Goal: Book appointment/travel/reservation

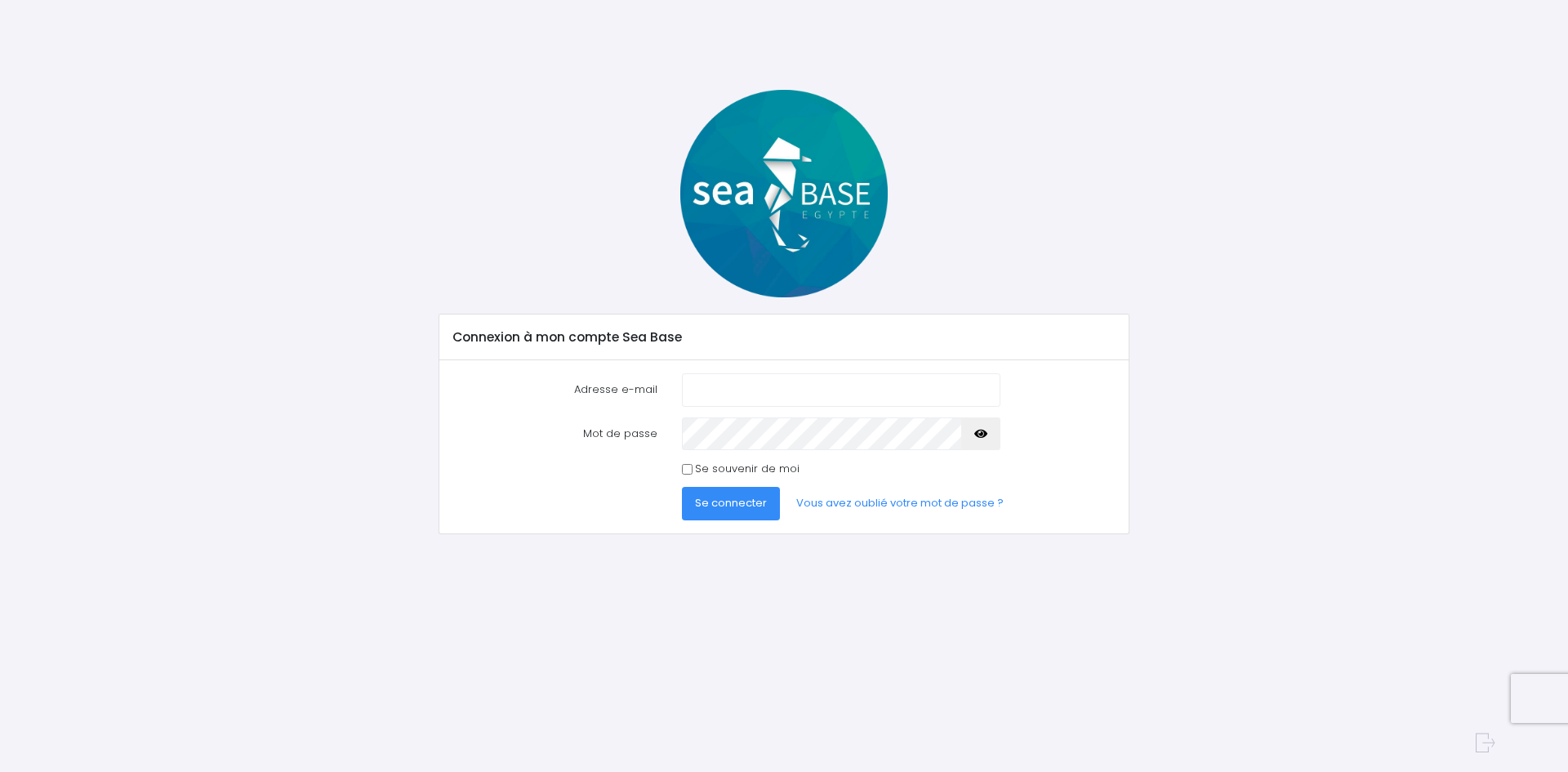
click at [702, 389] on input "Adresse e-mail" at bounding box center [841, 389] width 318 height 32
type input "philippe.raison6@gmail.com"
click at [682, 487] on button "Se connecter" at bounding box center [731, 502] width 98 height 32
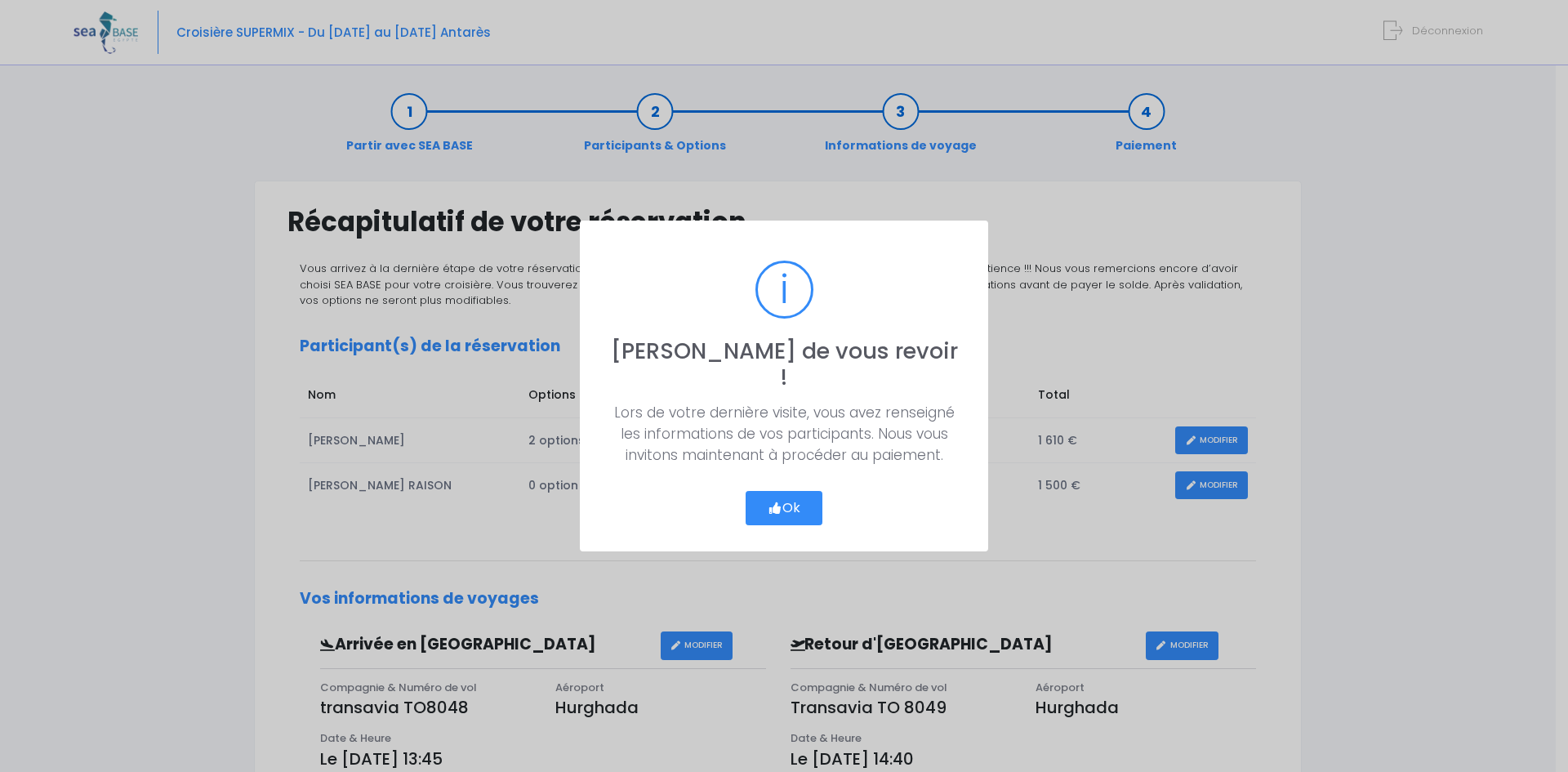
click at [791, 491] on button "Ok" at bounding box center [784, 508] width 77 height 34
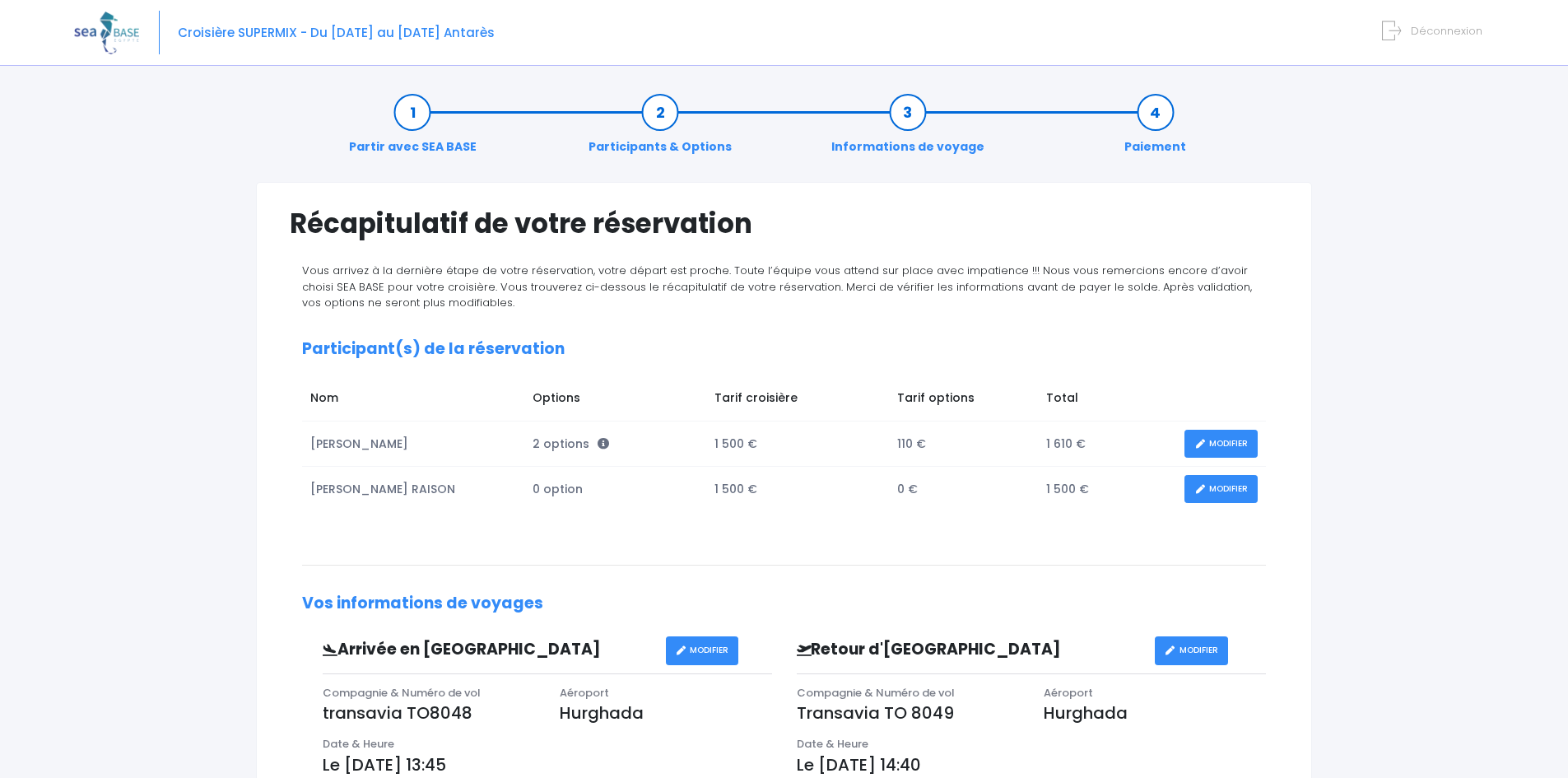
click at [1226, 490] on link "MODIFIER" at bounding box center [1221, 490] width 74 height 29
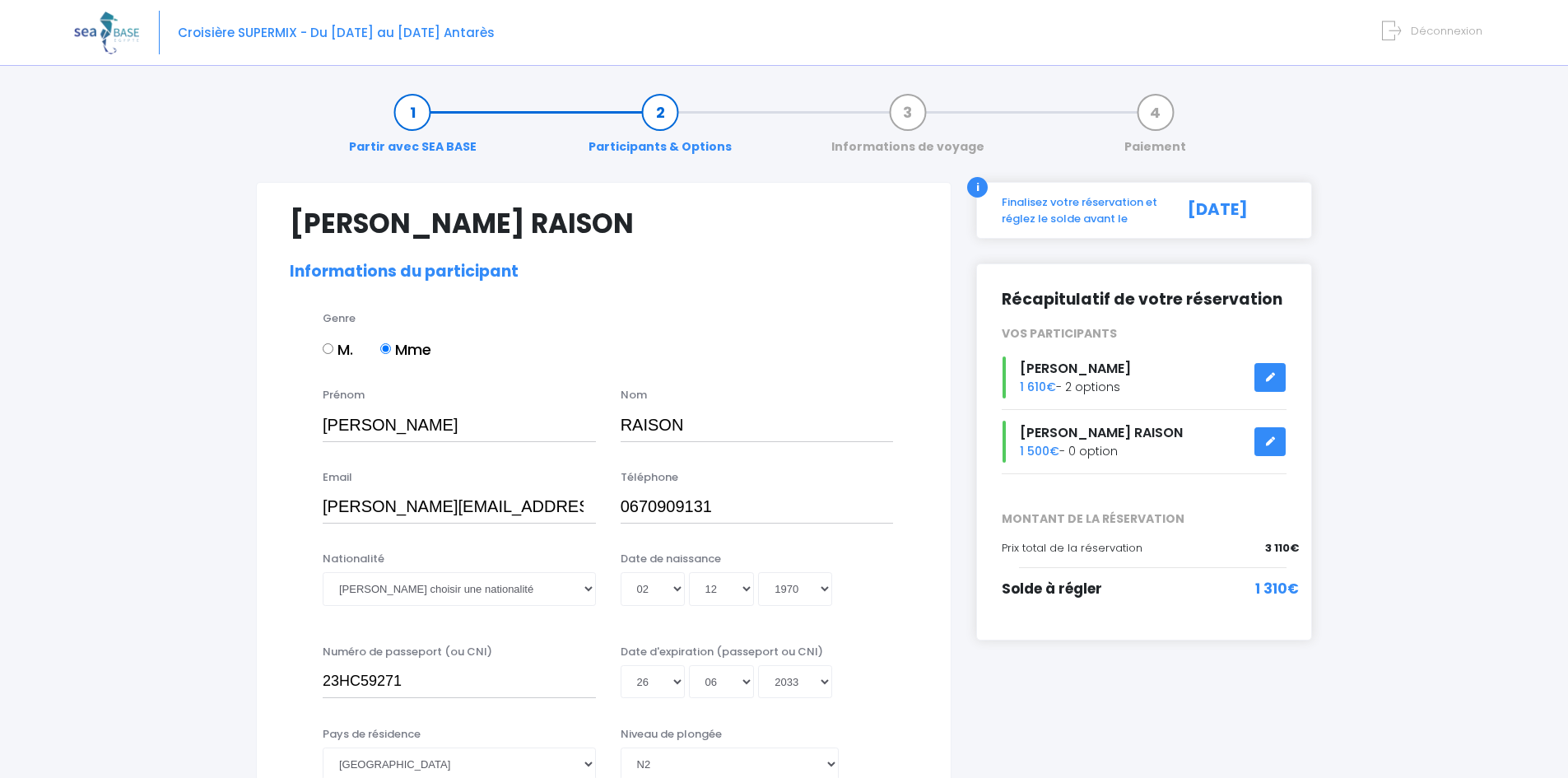
select select "N2"
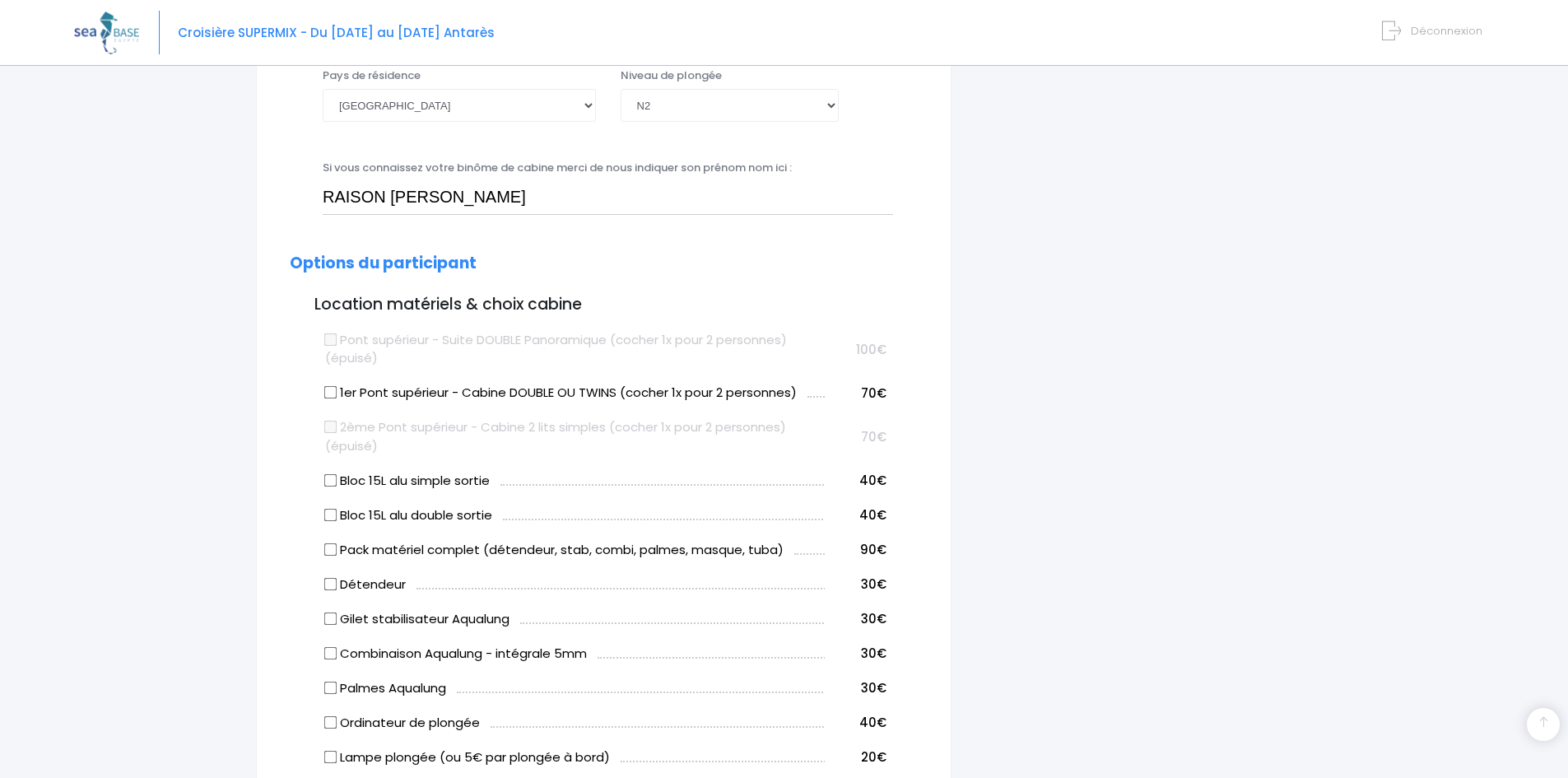
scroll to position [741, 0]
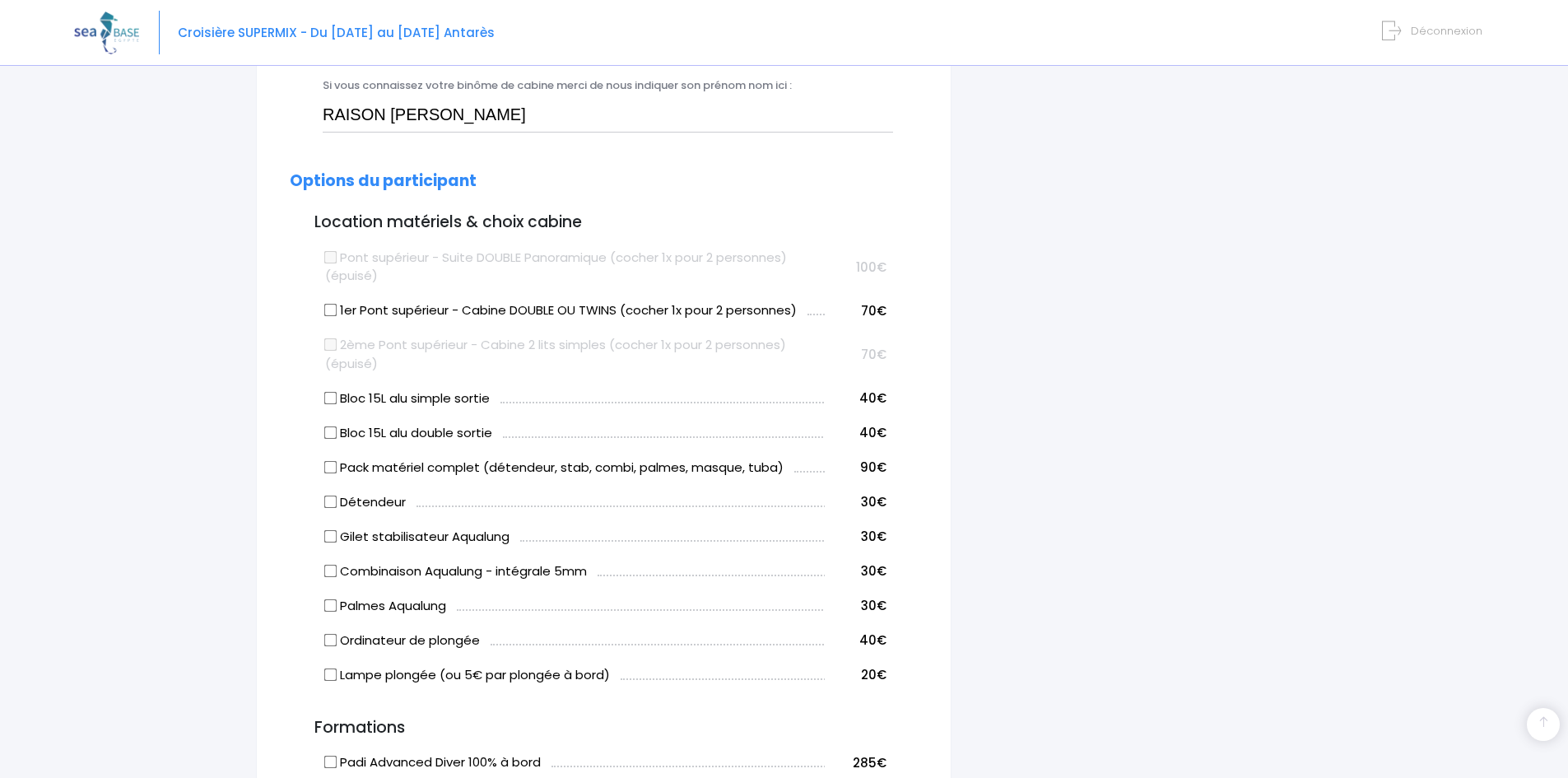
click at [330, 400] on input "Bloc 15L alu simple sortie" at bounding box center [331, 397] width 13 height 13
checkbox input "true"
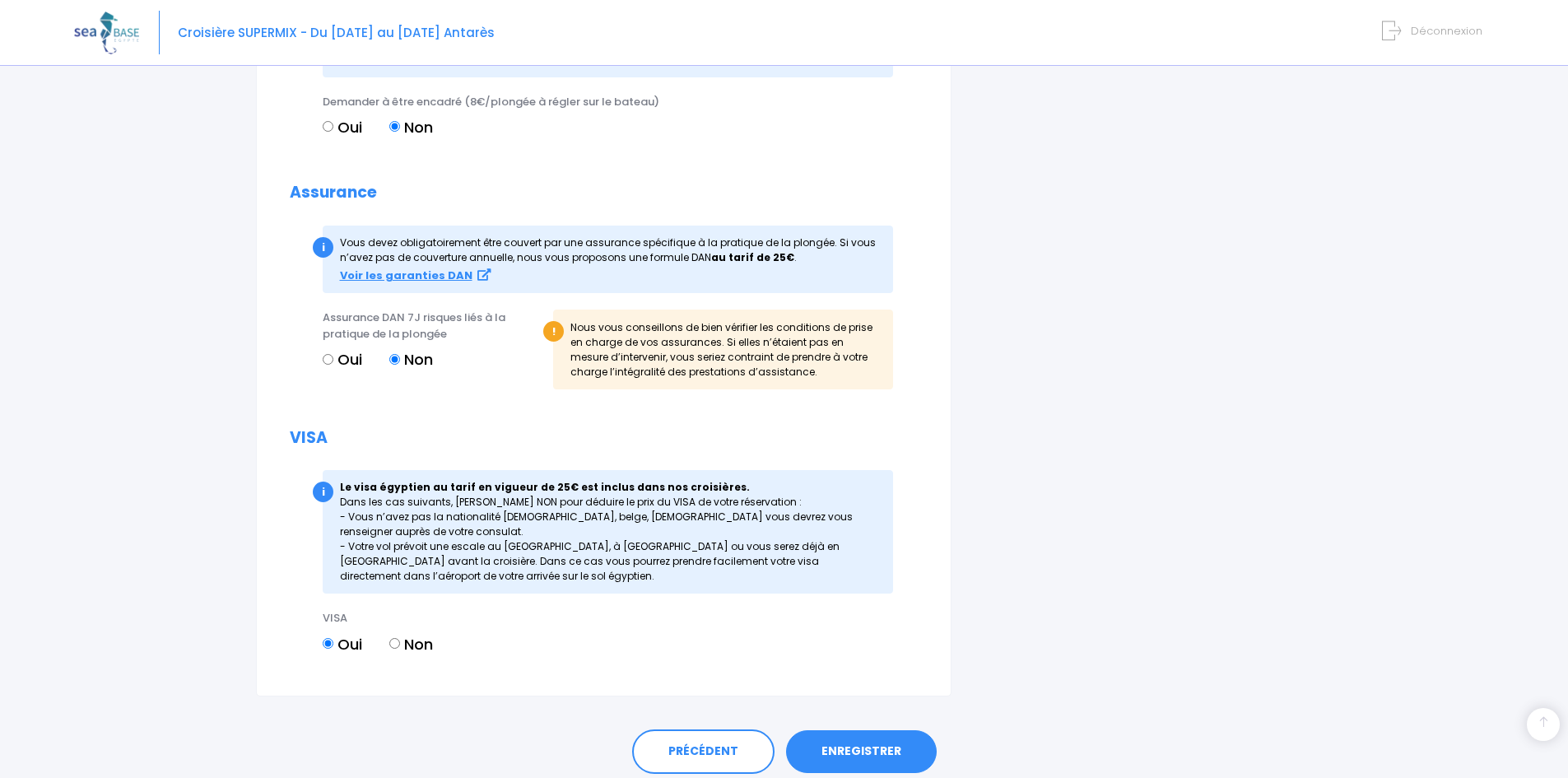
scroll to position [1647, 0]
click at [853, 745] on link "ENREGISTRER" at bounding box center [862, 750] width 151 height 43
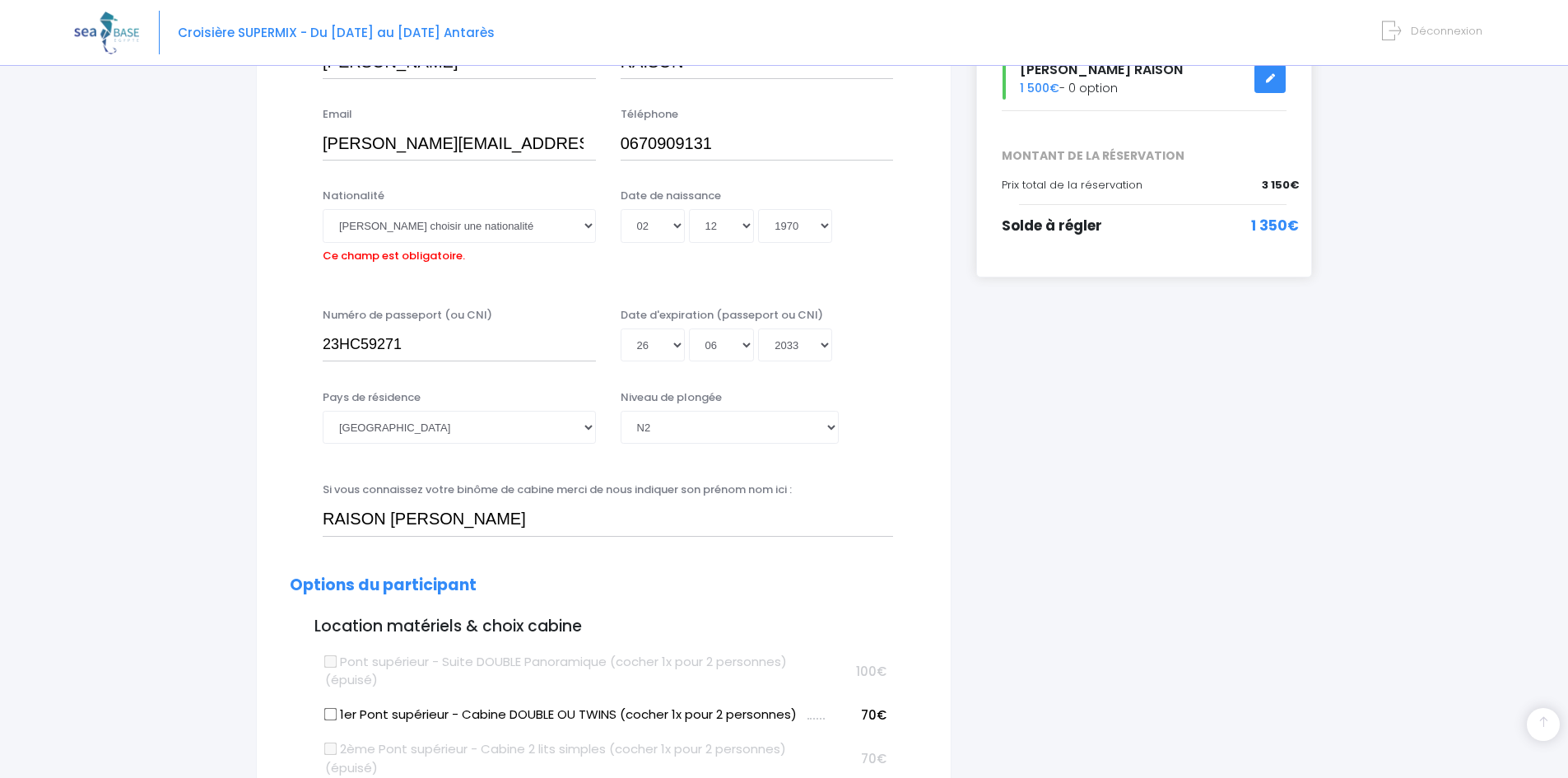
scroll to position [325, 0]
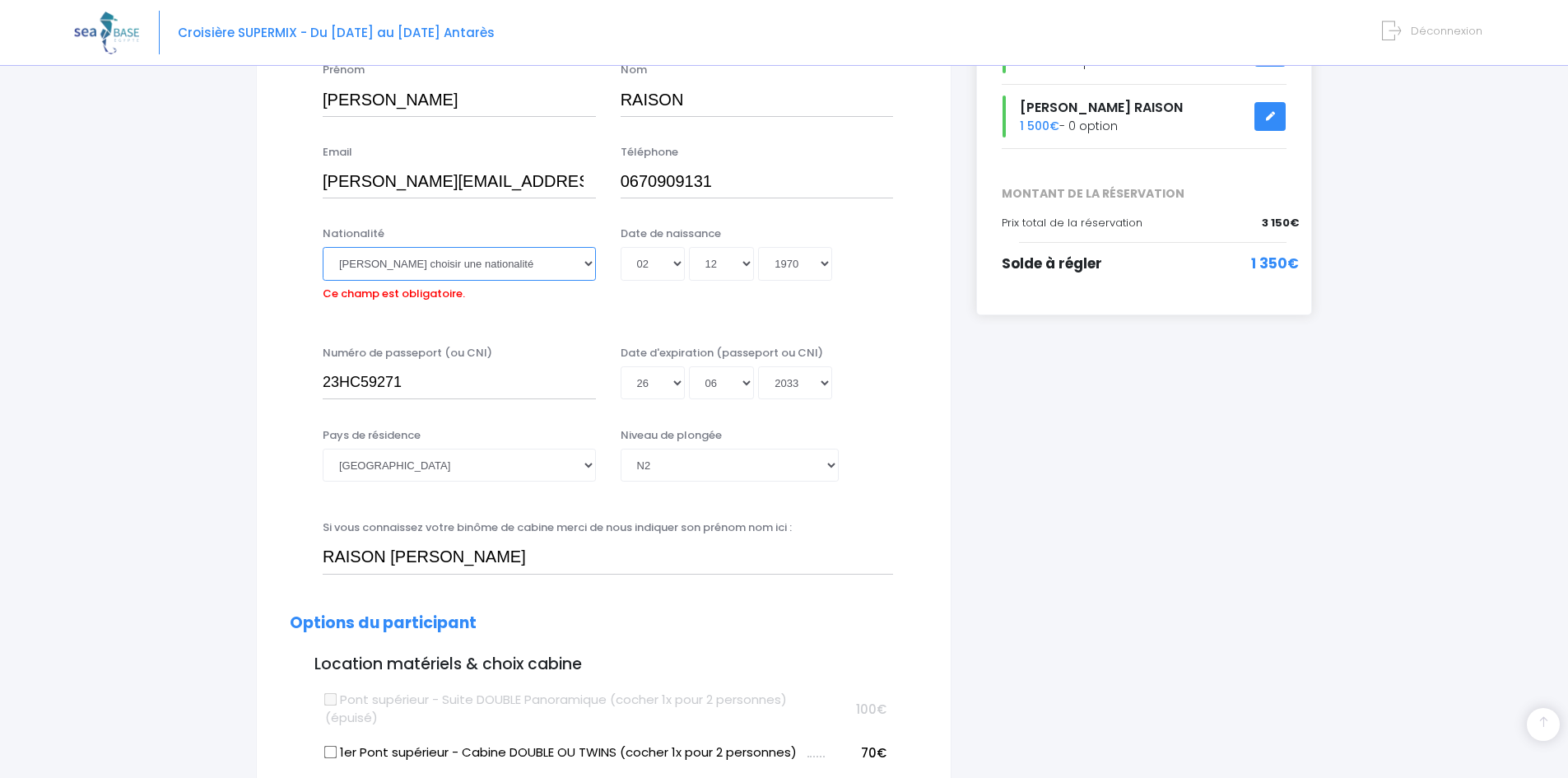
click at [583, 265] on select "Veuillez choisir une nationalité Afghane Albanaise Algerienne Allemande America…" at bounding box center [460, 262] width 274 height 33
select select "Française"
click at [323, 247] on select "Veuillez choisir une nationalité Afghane Albanaise Algerienne Allemande America…" at bounding box center [460, 262] width 274 height 33
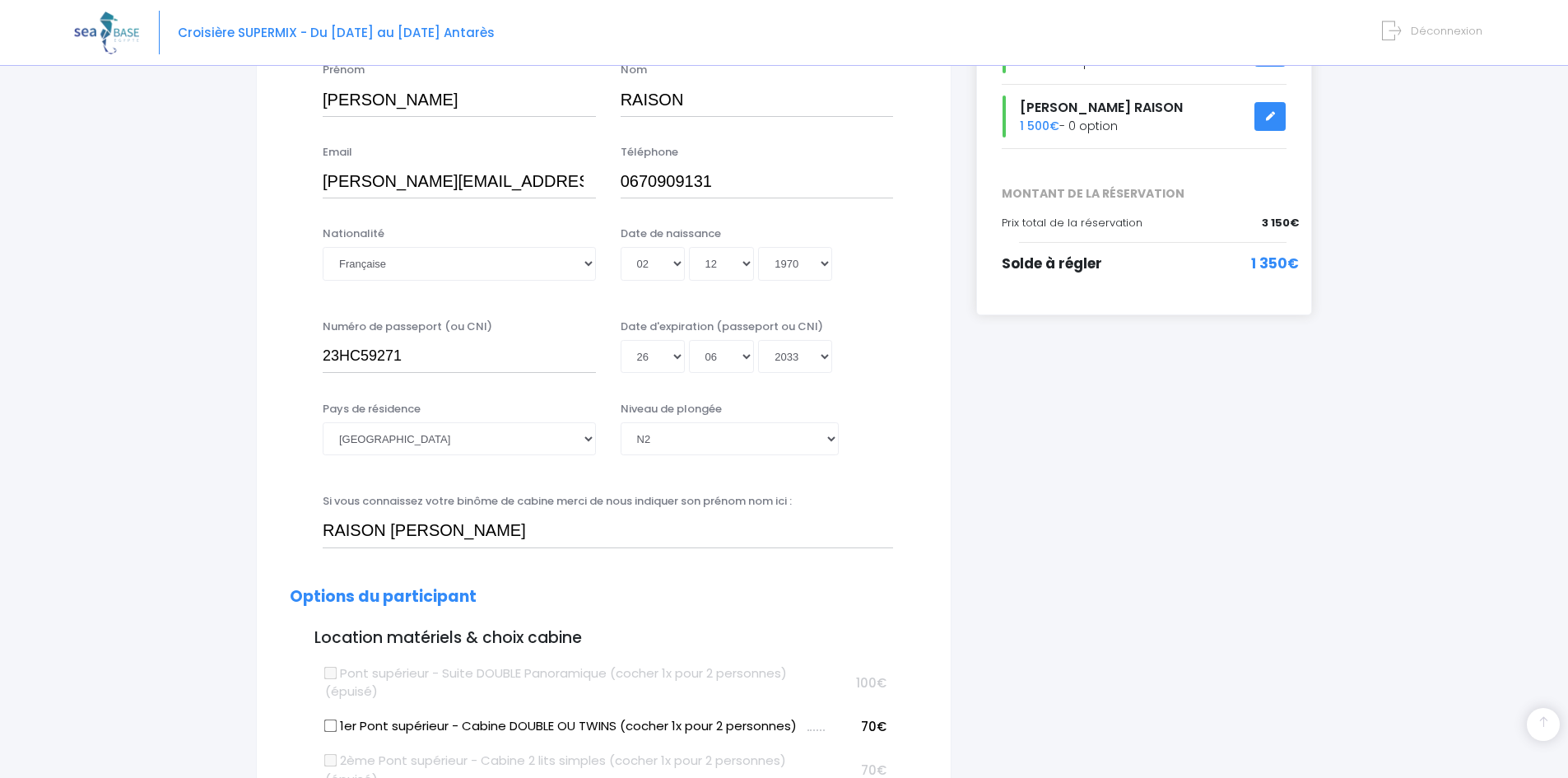
click at [758, 593] on h2 "Options du participant" at bounding box center [603, 597] width 628 height 19
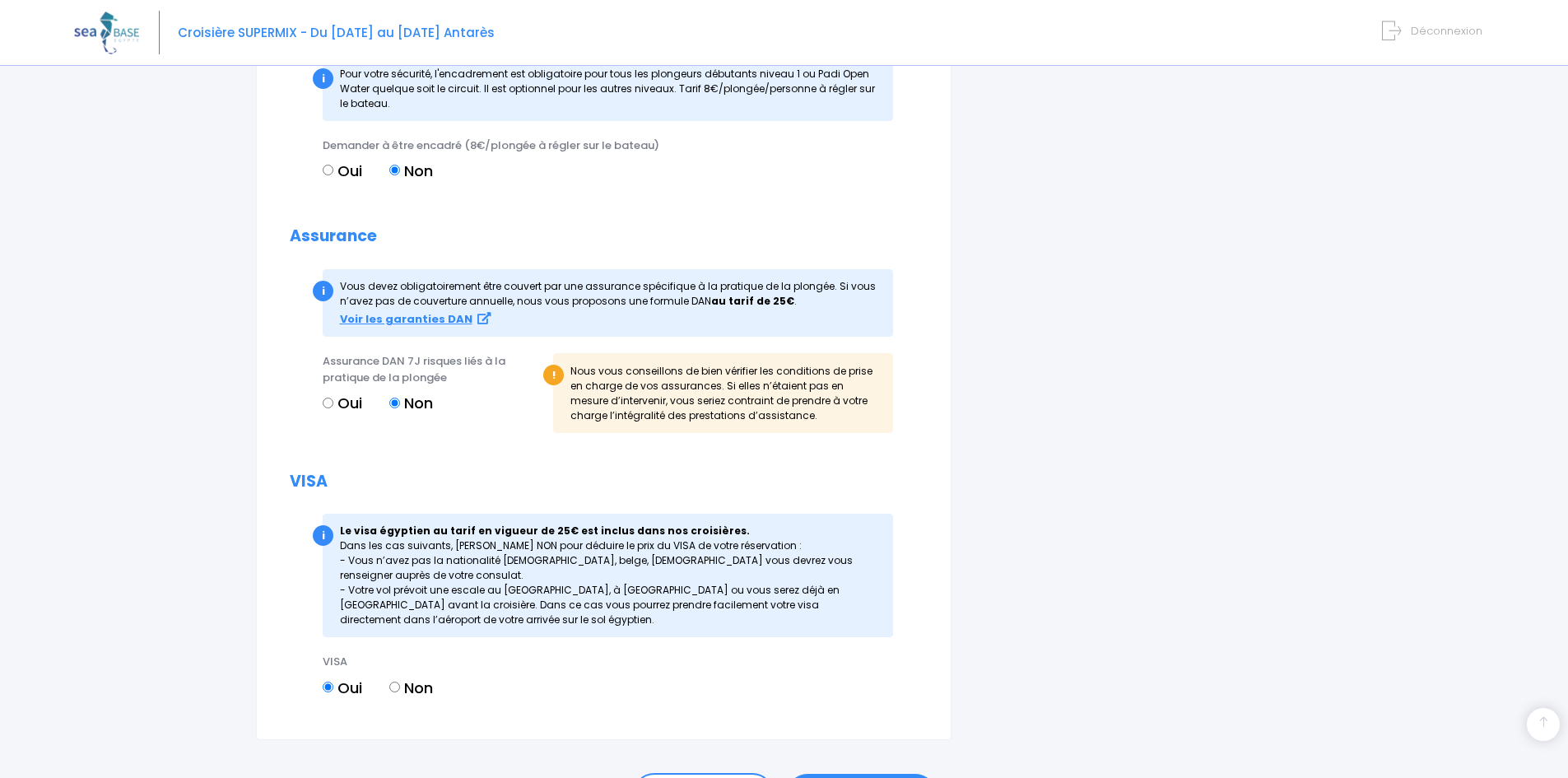
scroll to position [1643, 0]
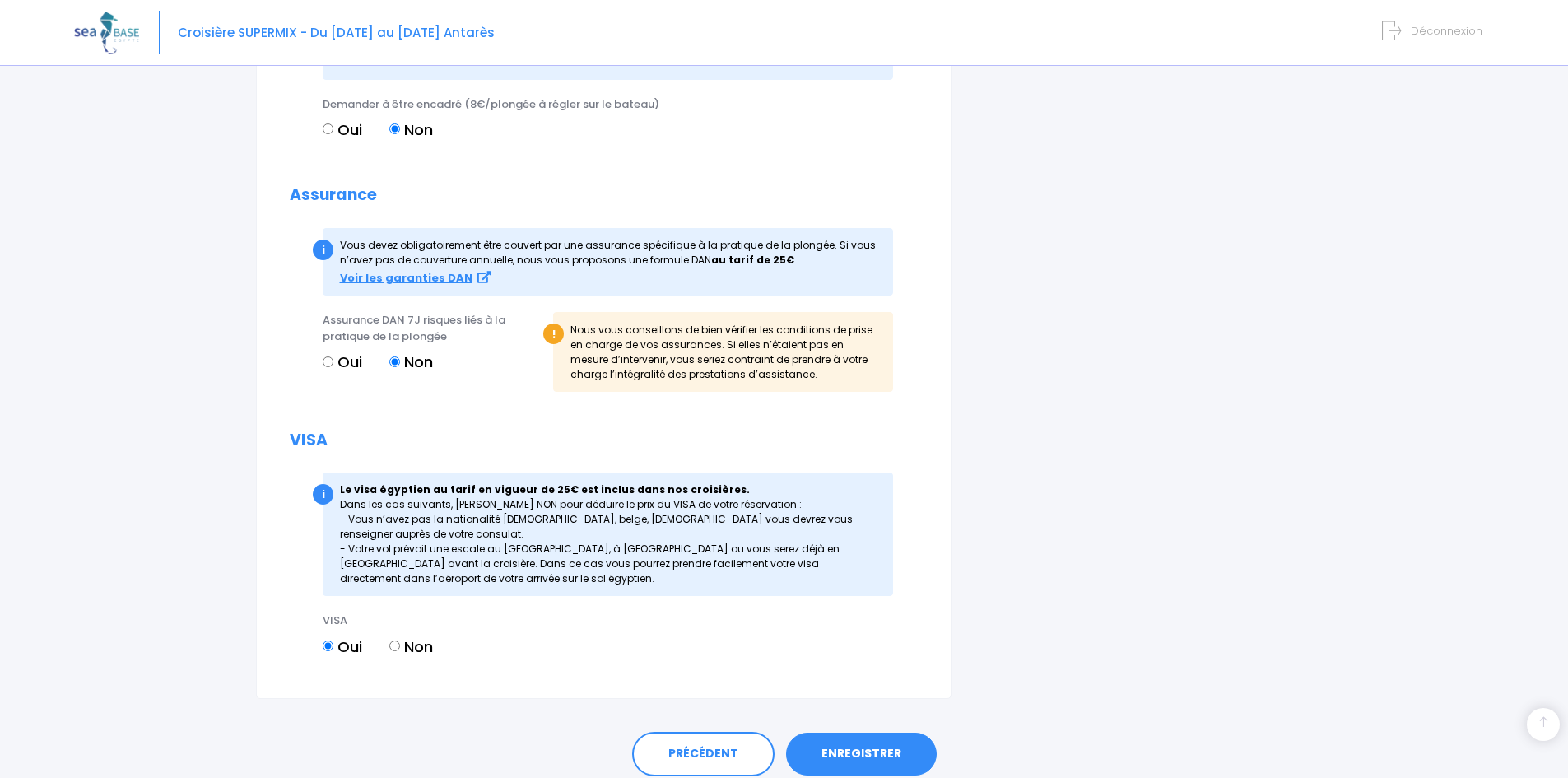
click at [851, 748] on link "ENREGISTRER" at bounding box center [862, 754] width 151 height 43
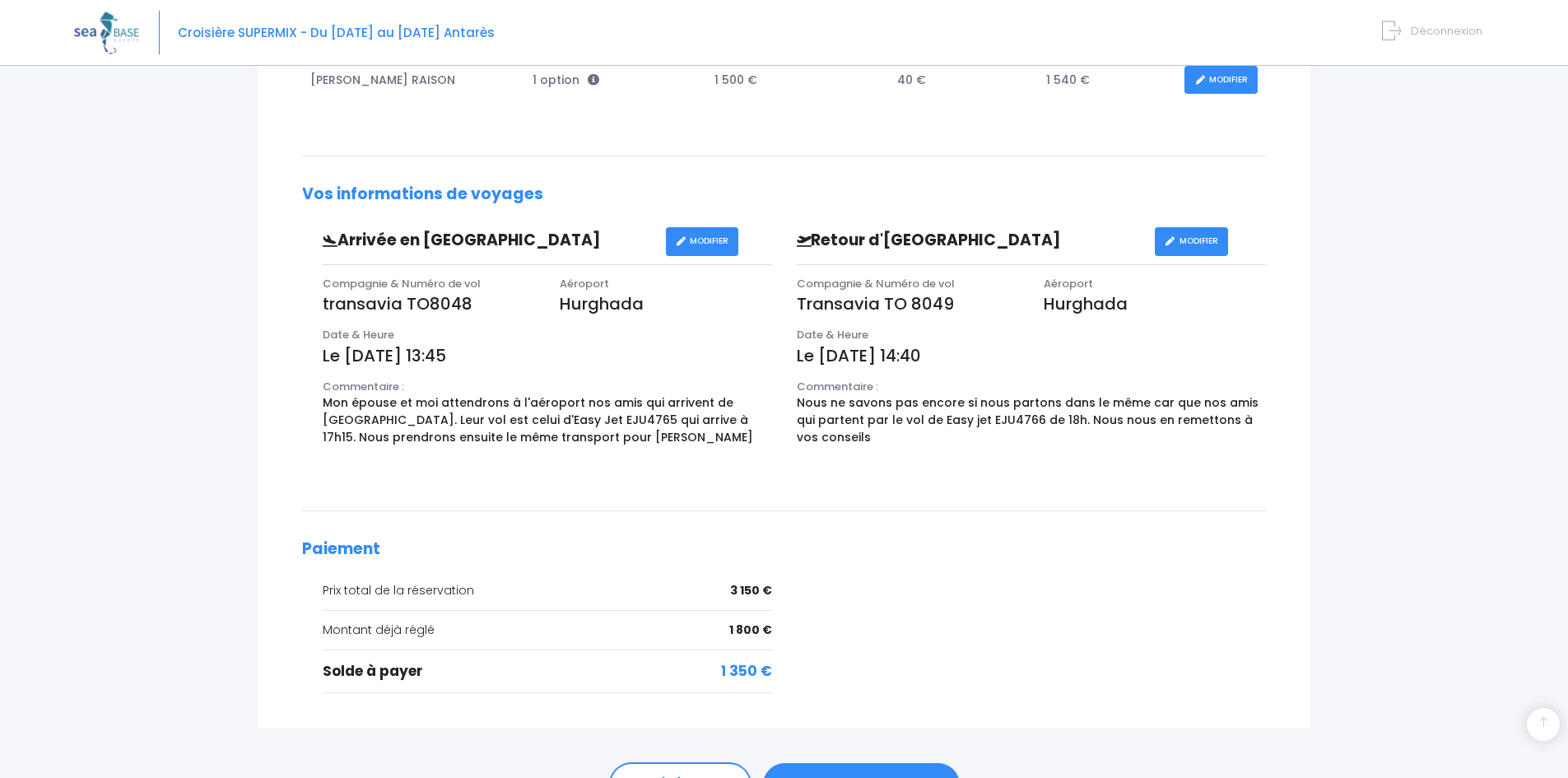
scroll to position [494, 0]
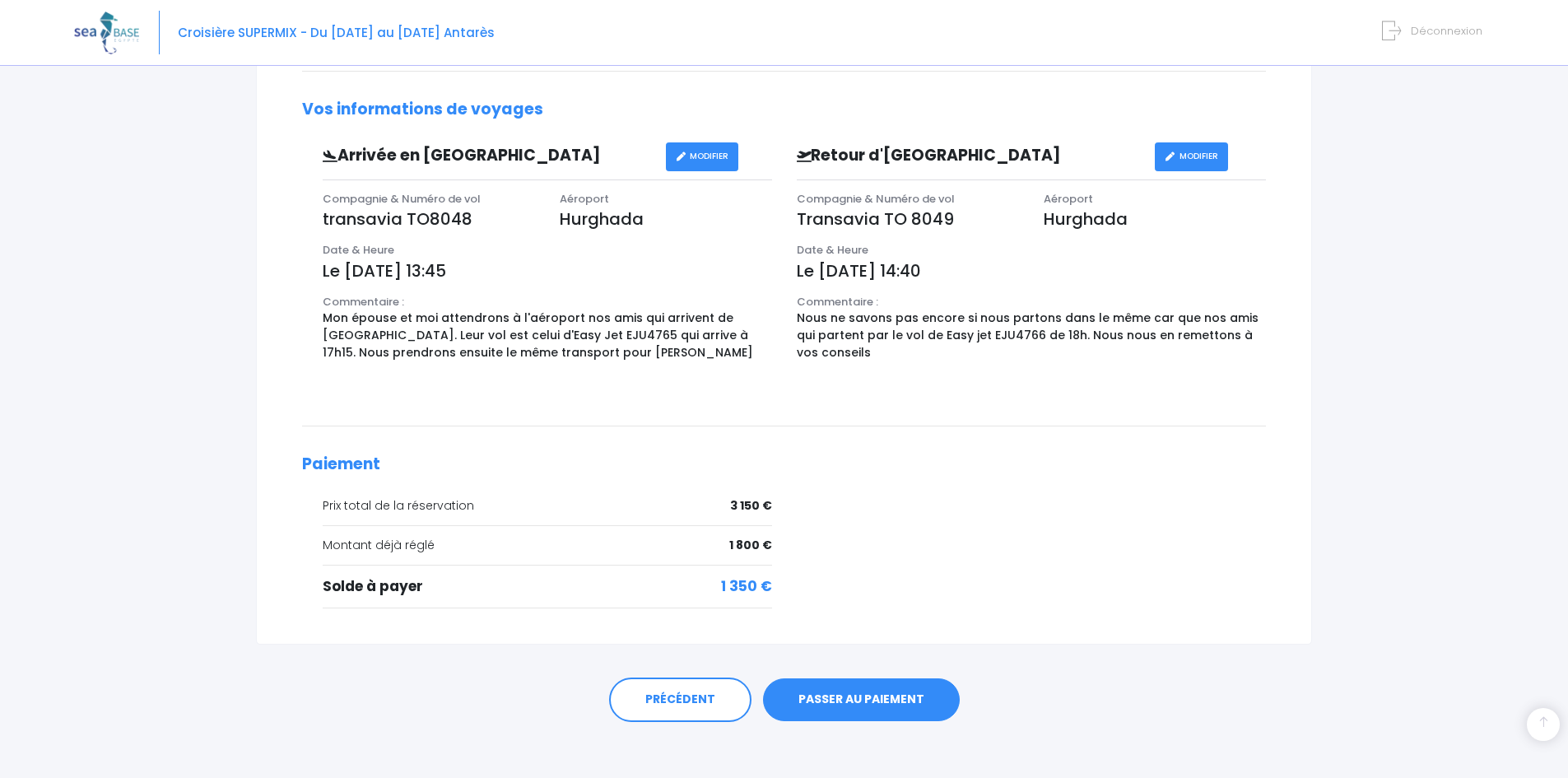
click at [856, 698] on link "PASSER AU PAIEMENT" at bounding box center [861, 700] width 196 height 43
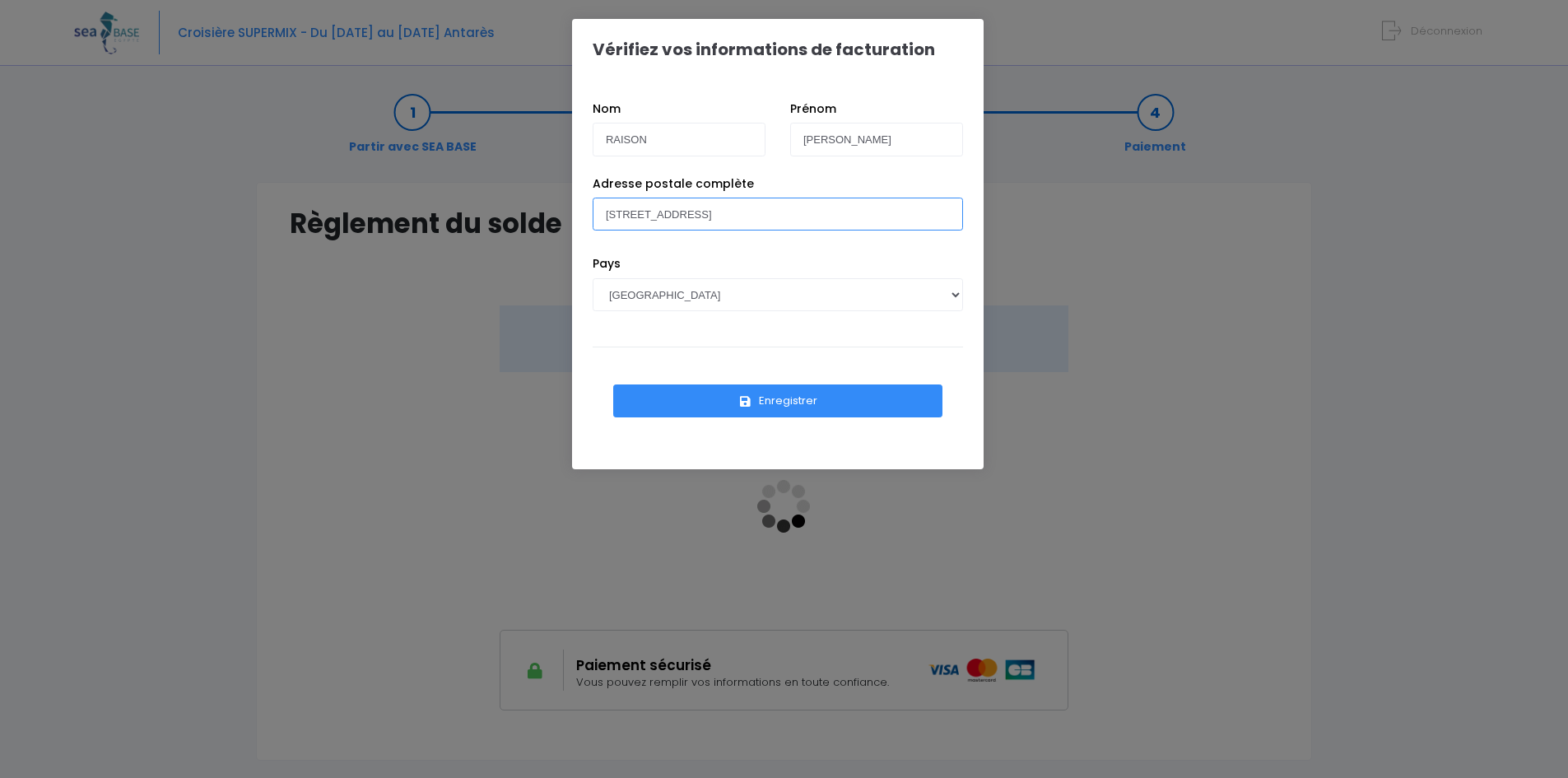
click at [850, 213] on input "[STREET_ADDRESS]" at bounding box center [778, 213] width 370 height 33
click at [952, 450] on div "Nom RAISON [PERSON_NAME] Adresse postale complète [STREET_ADDRESS] [GEOGRAPHIC_…" at bounding box center [778, 275] width 411 height 390
click at [789, 396] on button "Enregistrer" at bounding box center [778, 400] width 329 height 33
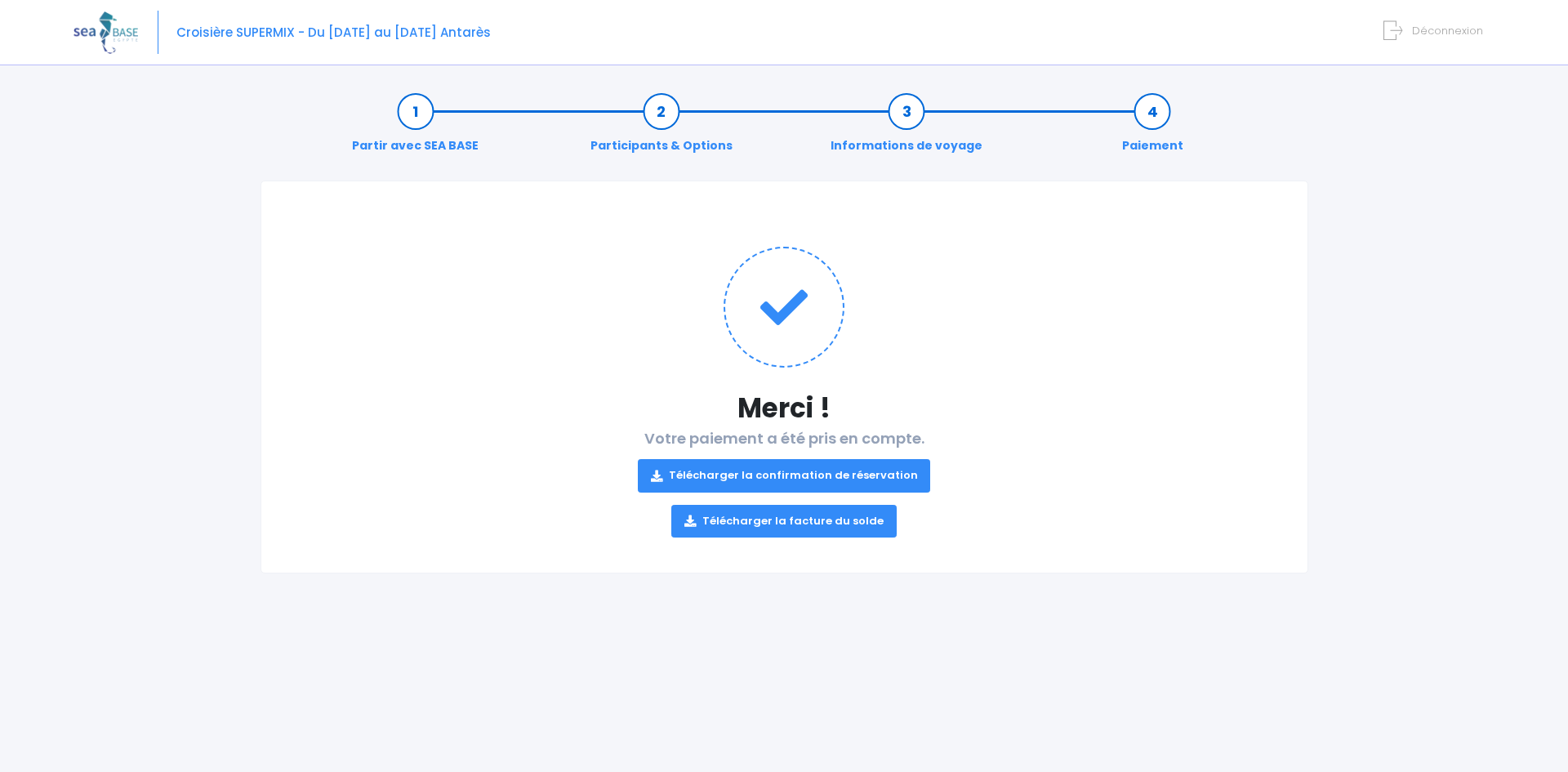
click at [776, 471] on link "Télécharger la confirmation de réservation" at bounding box center [784, 475] width 293 height 32
click at [765, 521] on link "Télécharger la facture du solde" at bounding box center [784, 521] width 225 height 32
